Goal: Obtain resource: Download file/media

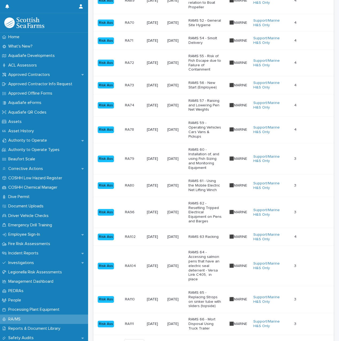
scroll to position [506, 0]
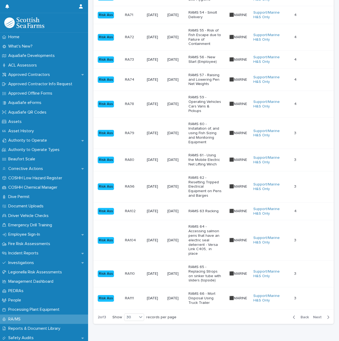
click at [211, 209] on p "RAMS 63 Racking" at bounding box center [204, 211] width 33 height 5
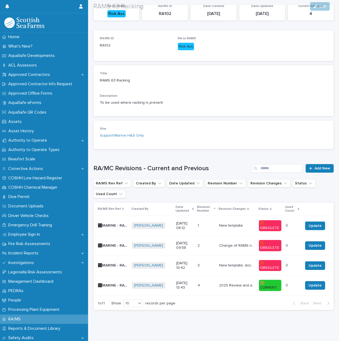
scroll to position [70, 0]
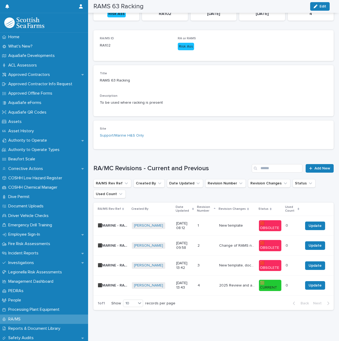
click at [221, 282] on p "2025 Review and amendments" at bounding box center [237, 285] width 37 height 6
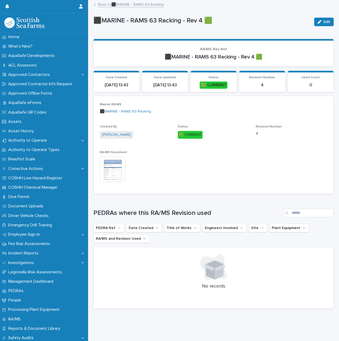
click at [117, 172] on img at bounding box center [113, 169] width 26 height 26
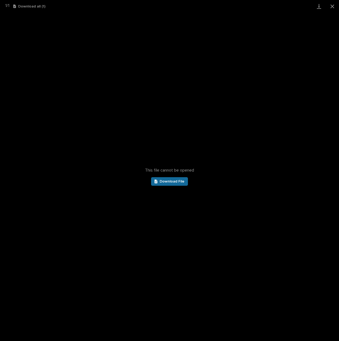
click at [166, 180] on span "Download File" at bounding box center [172, 181] width 25 height 4
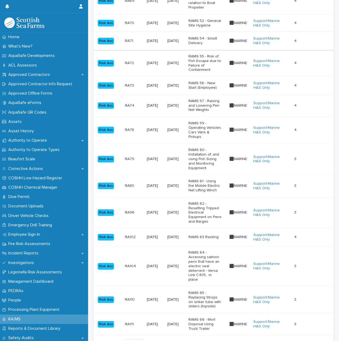
scroll to position [506, 0]
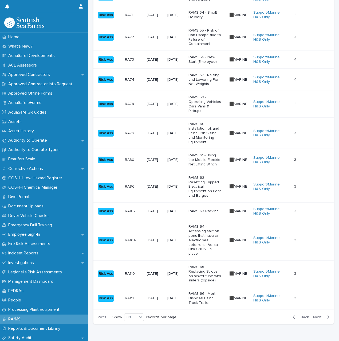
click at [208, 265] on p "RAMS 65 - Replacing Strops on sinker tube with sliders (topside)" at bounding box center [204, 274] width 33 height 18
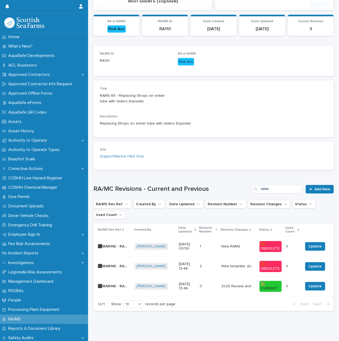
scroll to position [62, 0]
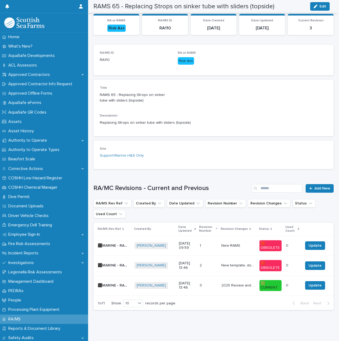
click at [227, 282] on p "2025 Review and amendments" at bounding box center [238, 285] width 35 height 6
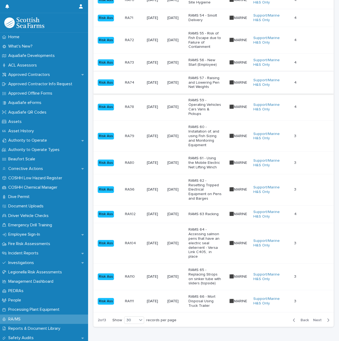
scroll to position [506, 0]
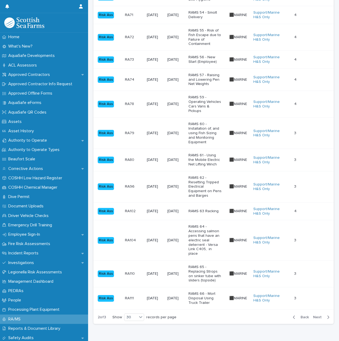
click at [207, 291] on p "RAMS 66 - Mort Disposal Using Truck Trailer" at bounding box center [204, 297] width 33 height 13
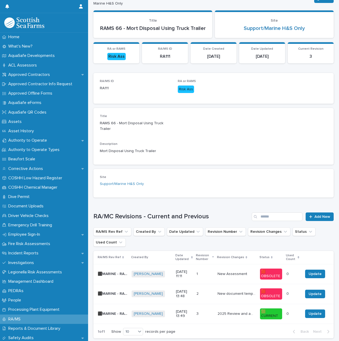
scroll to position [62, 0]
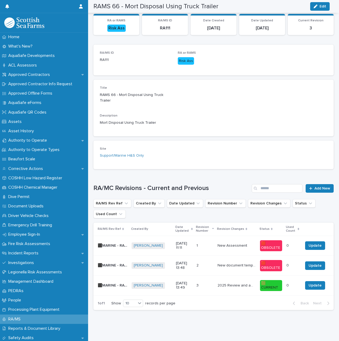
click at [241, 282] on p "2025 Review and amendments" at bounding box center [237, 285] width 39 height 6
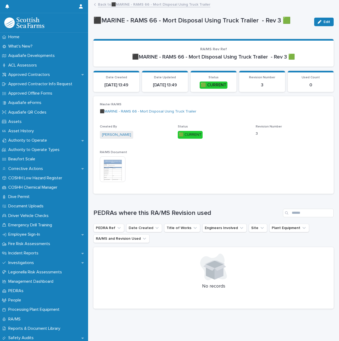
click at [118, 164] on img at bounding box center [113, 169] width 26 height 26
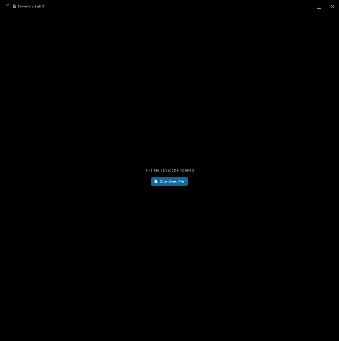
click at [166, 183] on span "Download File" at bounding box center [172, 181] width 25 height 4
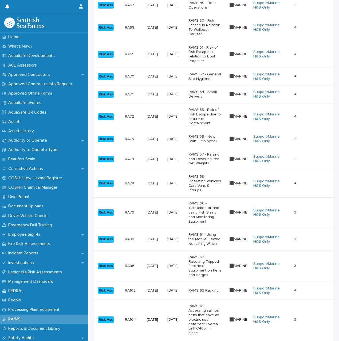
scroll to position [506, 0]
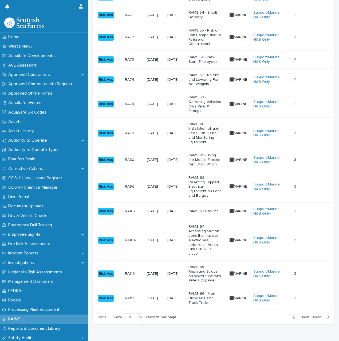
click at [318, 315] on span "Next" at bounding box center [319, 317] width 12 height 4
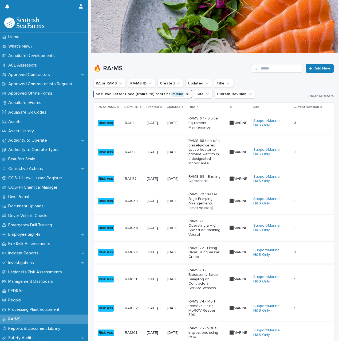
scroll to position [27, 0]
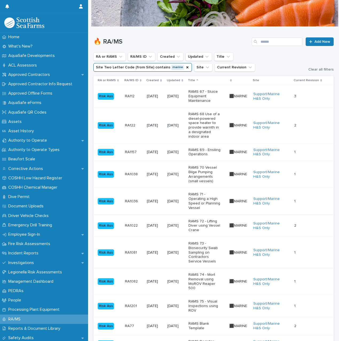
click at [197, 95] on p "RAMS 67 - Sluice Equipment Maintenance" at bounding box center [204, 95] width 33 height 13
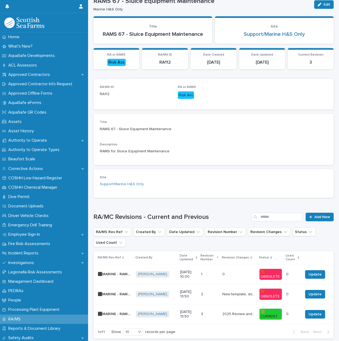
scroll to position [50, 0]
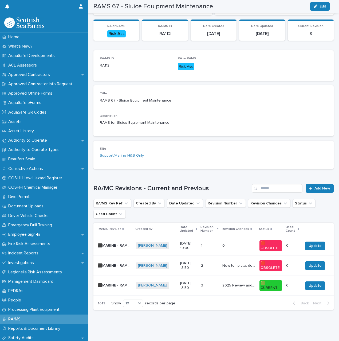
click at [230, 282] on p "2025 Review and amendments" at bounding box center [239, 285] width 34 height 6
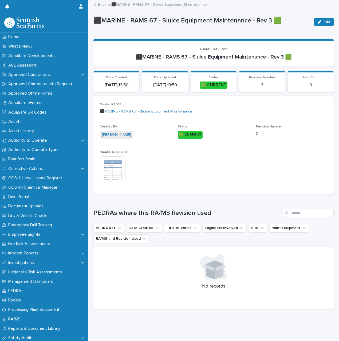
scroll to position [4, 0]
click at [113, 163] on img at bounding box center [113, 169] width 26 height 26
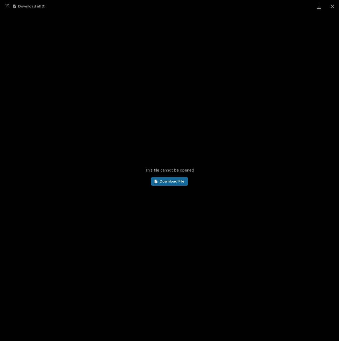
click at [179, 181] on span "Download File" at bounding box center [172, 181] width 25 height 4
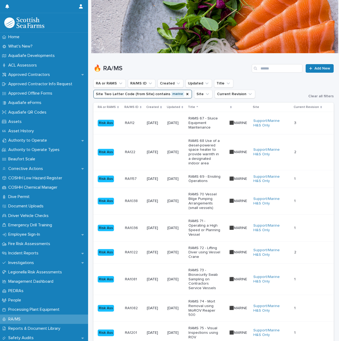
click at [205, 195] on p "RAMS 70 Vessel Bilge Pumping Arrangements (small vessels)" at bounding box center [204, 201] width 33 height 18
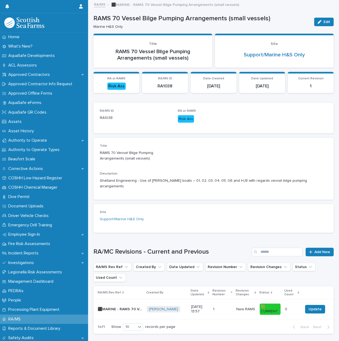
scroll to position [22, 0]
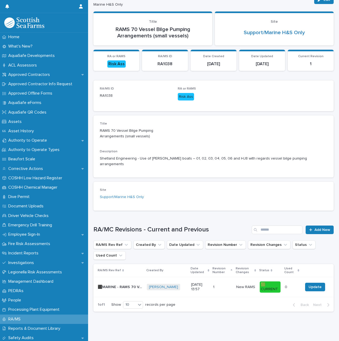
click at [204, 282] on p "[DATE] 13:57" at bounding box center [200, 286] width 18 height 9
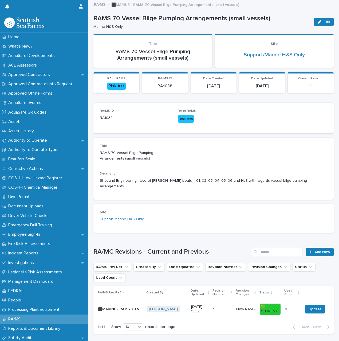
click at [103, 5] on link "RA/MS" at bounding box center [99, 4] width 11 height 6
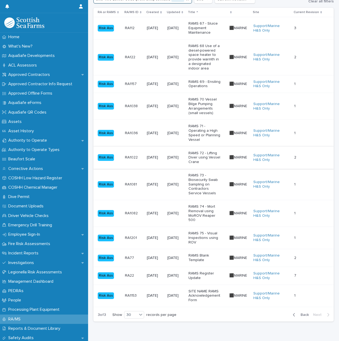
scroll to position [106, 0]
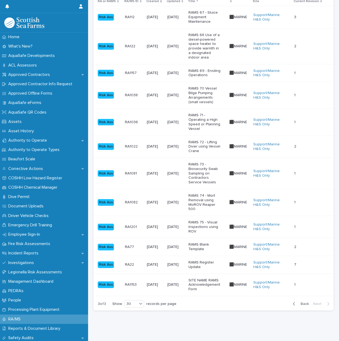
click at [206, 127] on p "RAMS 71 - Operating a High Speed or Planning Vessel" at bounding box center [204, 122] width 33 height 18
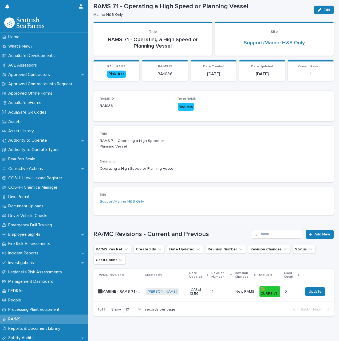
scroll to position [22, 0]
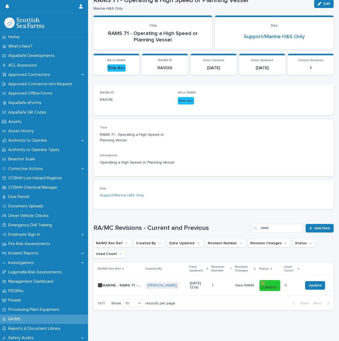
click at [213, 282] on p "1" at bounding box center [213, 285] width 2 height 6
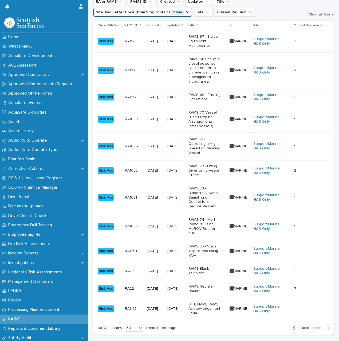
scroll to position [106, 0]
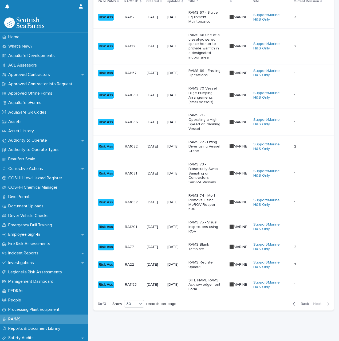
click at [204, 145] on p "RAMS 72 - Lifting Diver using Vessel Crane" at bounding box center [204, 146] width 33 height 13
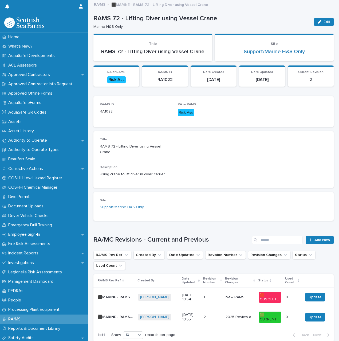
scroll to position [30, 0]
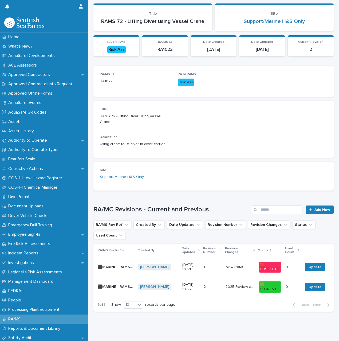
click at [232, 282] on div "2025 Review and amendments 2025 Review and amendments" at bounding box center [240, 286] width 29 height 9
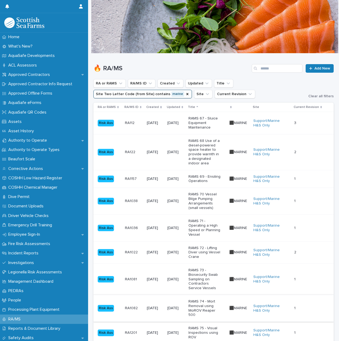
scroll to position [106, 0]
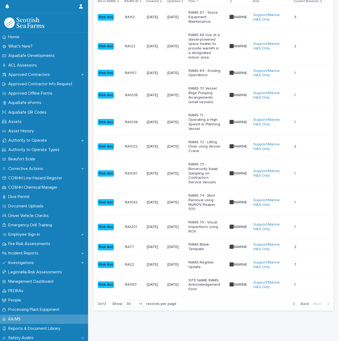
click at [209, 175] on p "RAMS 73 - Biosecurity Swab Sampling on Contractors Service Vessels" at bounding box center [204, 173] width 33 height 22
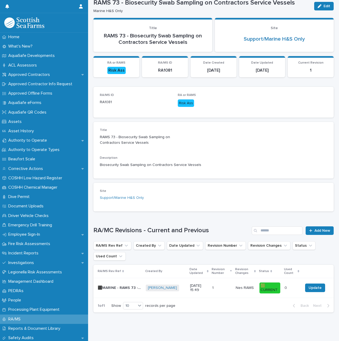
scroll to position [22, 0]
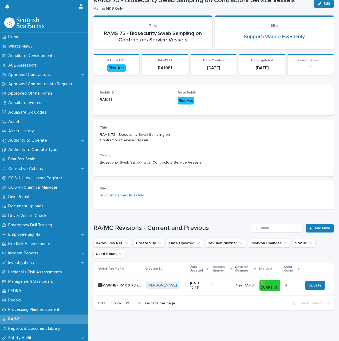
click at [230, 280] on td "1 1" at bounding box center [221, 285] width 23 height 20
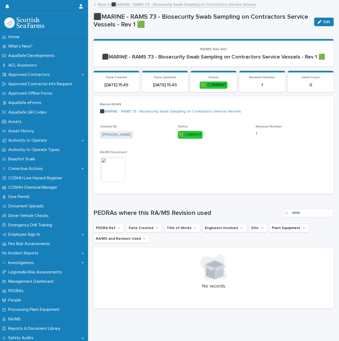
click at [118, 166] on img at bounding box center [113, 169] width 26 height 26
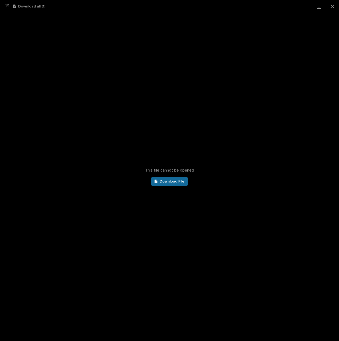
click at [175, 180] on span "Download File" at bounding box center [172, 181] width 25 height 4
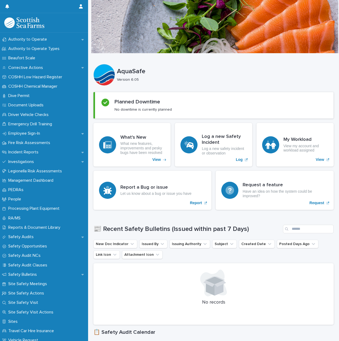
scroll to position [107, 0]
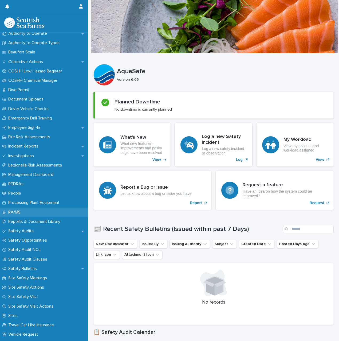
click at [19, 210] on p "RA/MS" at bounding box center [15, 212] width 19 height 5
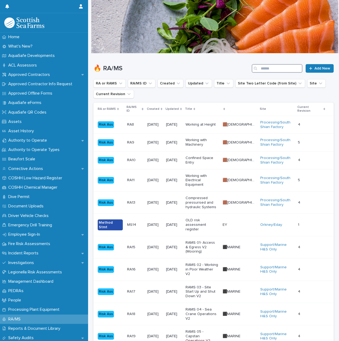
click at [264, 68] on input "Search" at bounding box center [277, 68] width 51 height 9
click at [227, 82] on icon "Title" at bounding box center [228, 83] width 3 height 2
click at [247, 83] on button "Site Two Letter Code (from Site)" at bounding box center [270, 83] width 70 height 9
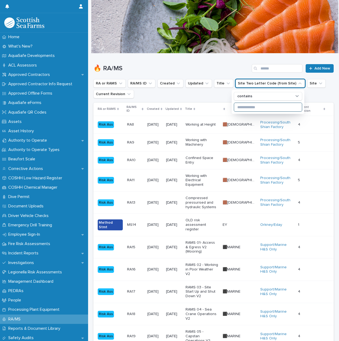
click at [246, 107] on input at bounding box center [268, 107] width 68 height 9
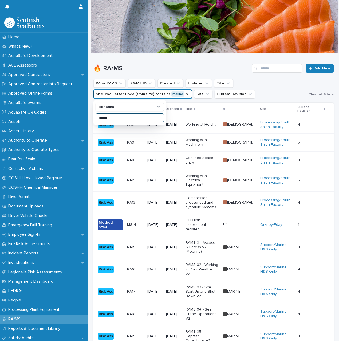
type input "******"
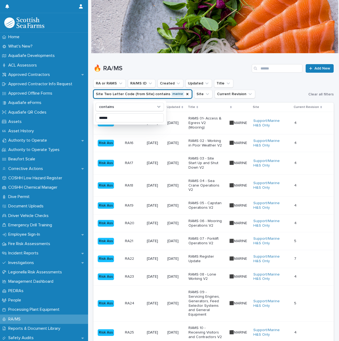
click at [221, 66] on h1 "🔥 RA/MS" at bounding box center [171, 69] width 156 height 8
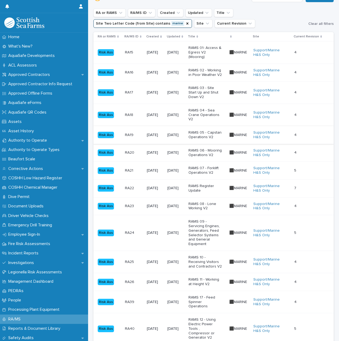
scroll to position [80, 0]
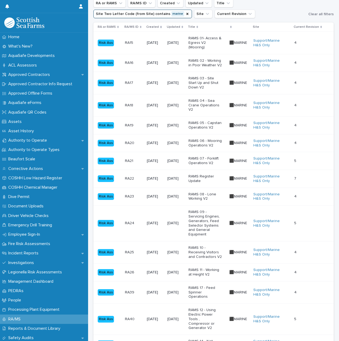
click at [194, 27] on p "Title" at bounding box center [191, 27] width 7 height 6
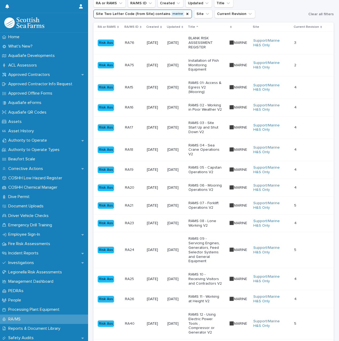
click at [201, 40] on p "BLANK RISK ASSESSMENT REGISTER" at bounding box center [204, 42] width 33 height 13
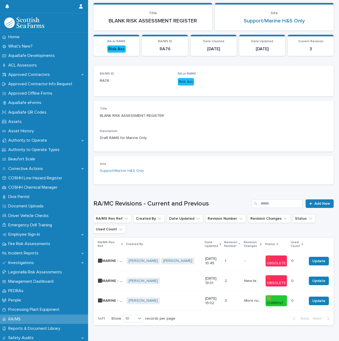
scroll to position [50, 0]
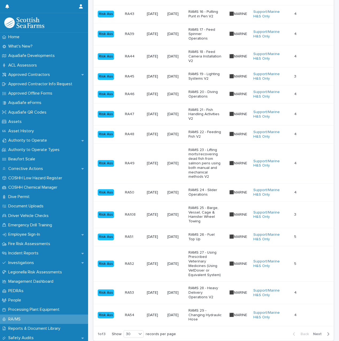
scroll to position [475, 0]
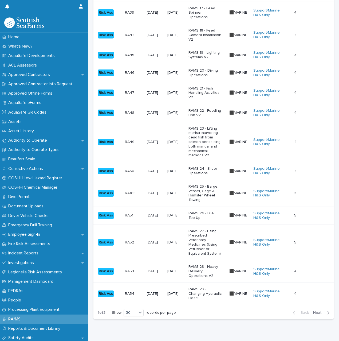
click at [317, 311] on span "Next" at bounding box center [319, 313] width 12 height 4
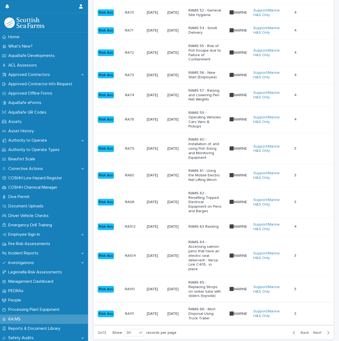
scroll to position [506, 0]
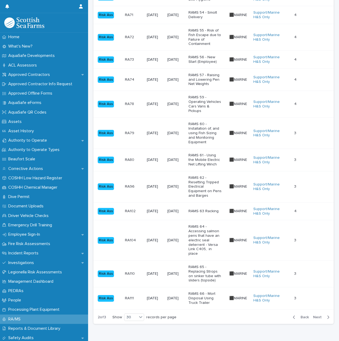
click at [315, 315] on span "Next" at bounding box center [319, 317] width 12 height 4
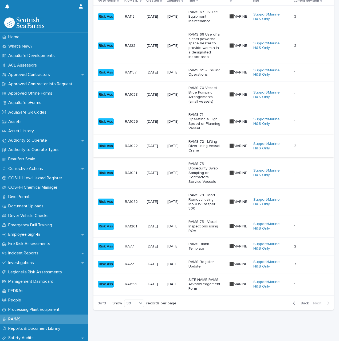
scroll to position [106, 0]
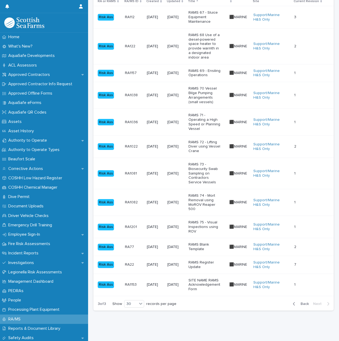
click at [207, 278] on p "SITE NAME RAMS Acknowledgement Form" at bounding box center [204, 284] width 33 height 13
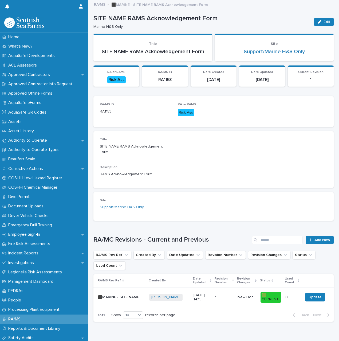
scroll to position [16, 0]
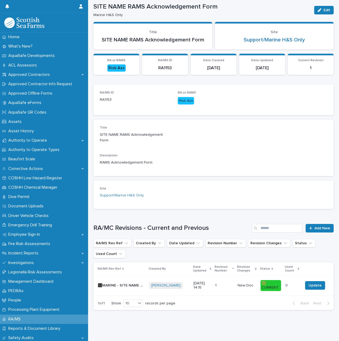
click at [207, 281] on p "3/7/2025 14:15" at bounding box center [202, 285] width 17 height 9
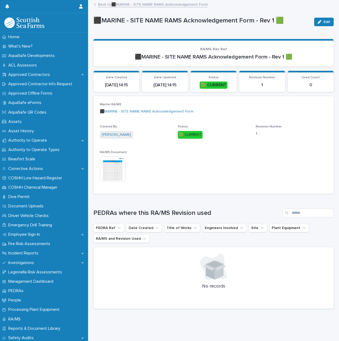
click at [111, 167] on img at bounding box center [113, 169] width 26 height 26
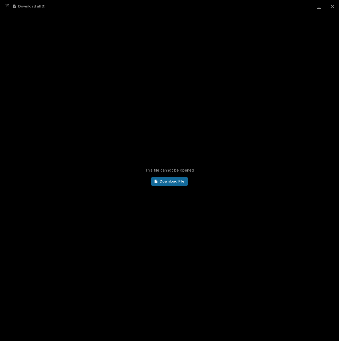
click at [161, 181] on span "Download File" at bounding box center [172, 181] width 25 height 4
